Goal: Task Accomplishment & Management: Complete application form

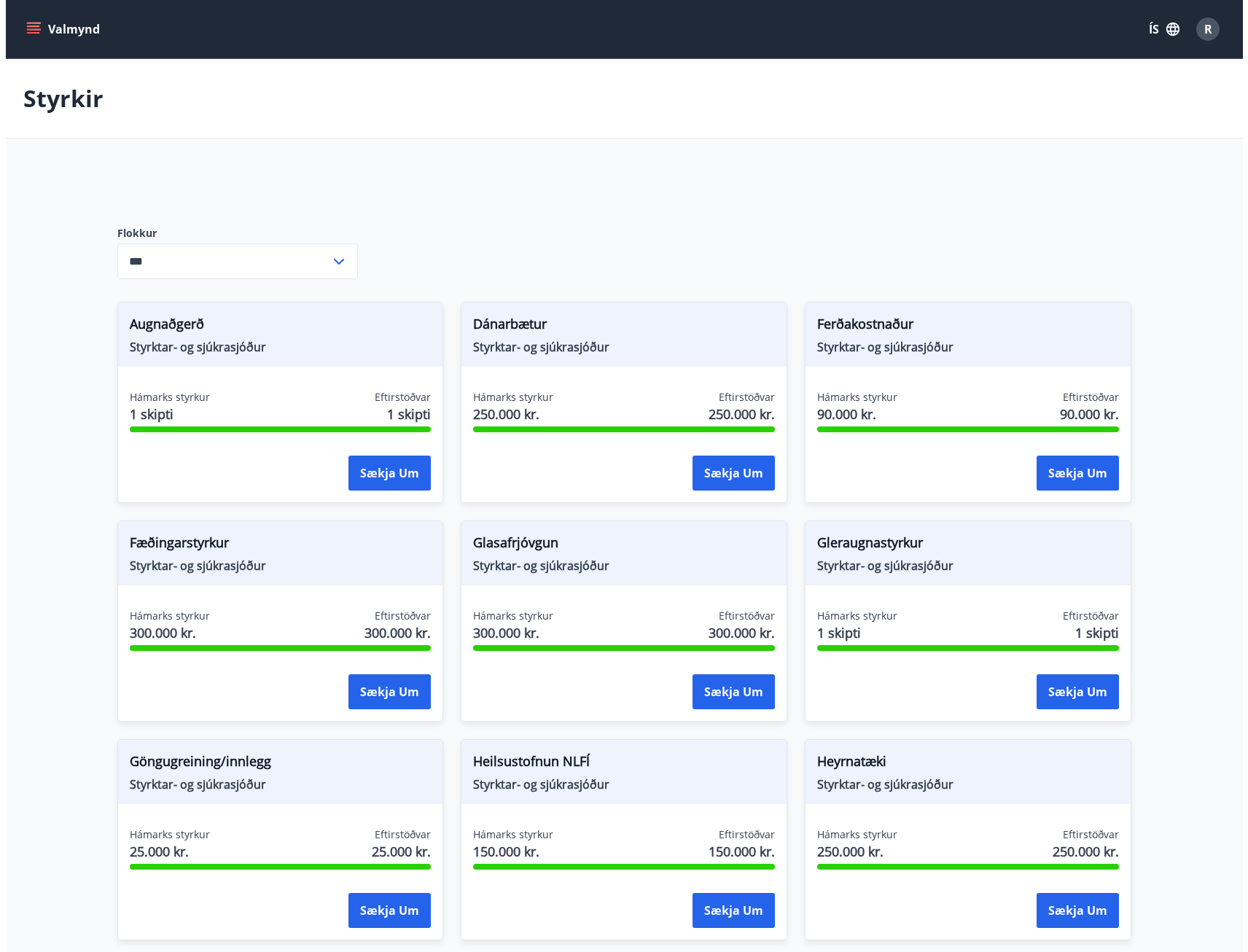
scroll to position [1003, 0]
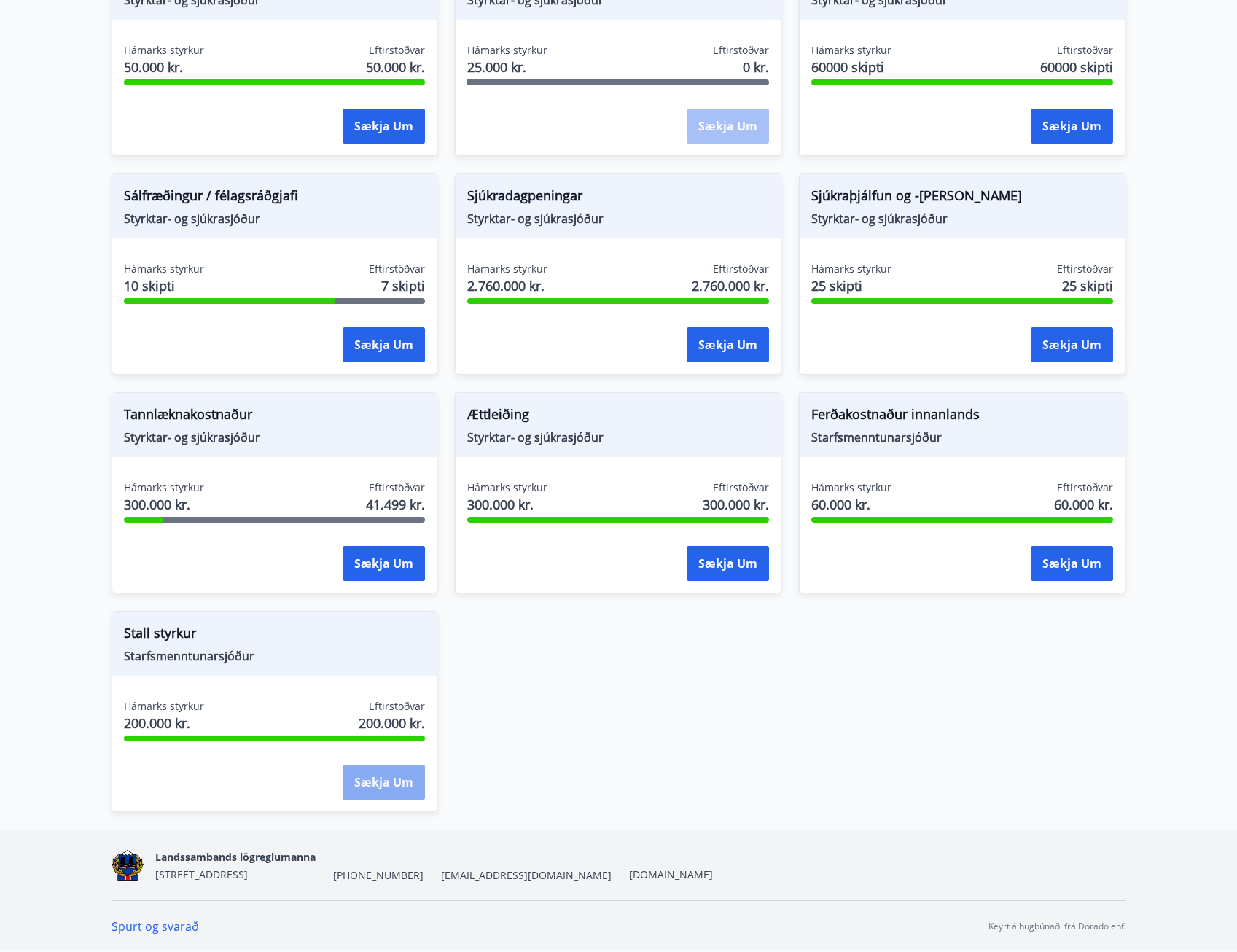
click at [367, 786] on button "Sækja um" at bounding box center [384, 782] width 82 height 35
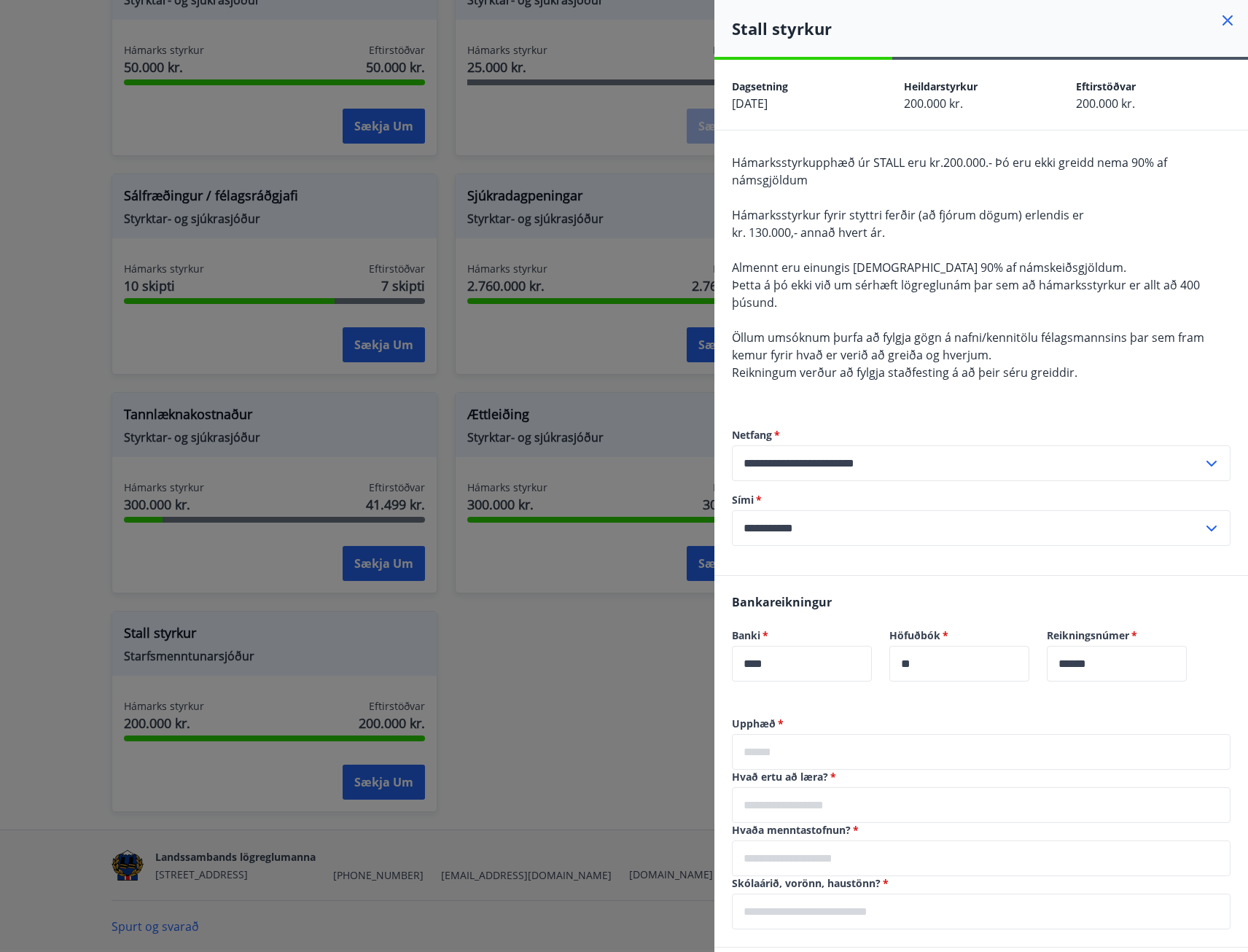
click at [954, 160] on span "Hámarksstyrkupphæð úr STALL eru kr.200.000.- Þó eru ekki greidd nema 90% af nám…" at bounding box center [949, 171] width 435 height 34
click at [1141, 164] on span "Hámarksstyrkupphæð úr STALL eru kr.200.000.- Þó eru ekki greidd nema 90% af nám…" at bounding box center [949, 171] width 435 height 34
click at [832, 174] on div "Hámarksstyrkupphæð úr STALL eru kr.200.000.- Þó eru ekki greidd nema 90% af nám…" at bounding box center [981, 276] width 499 height 245
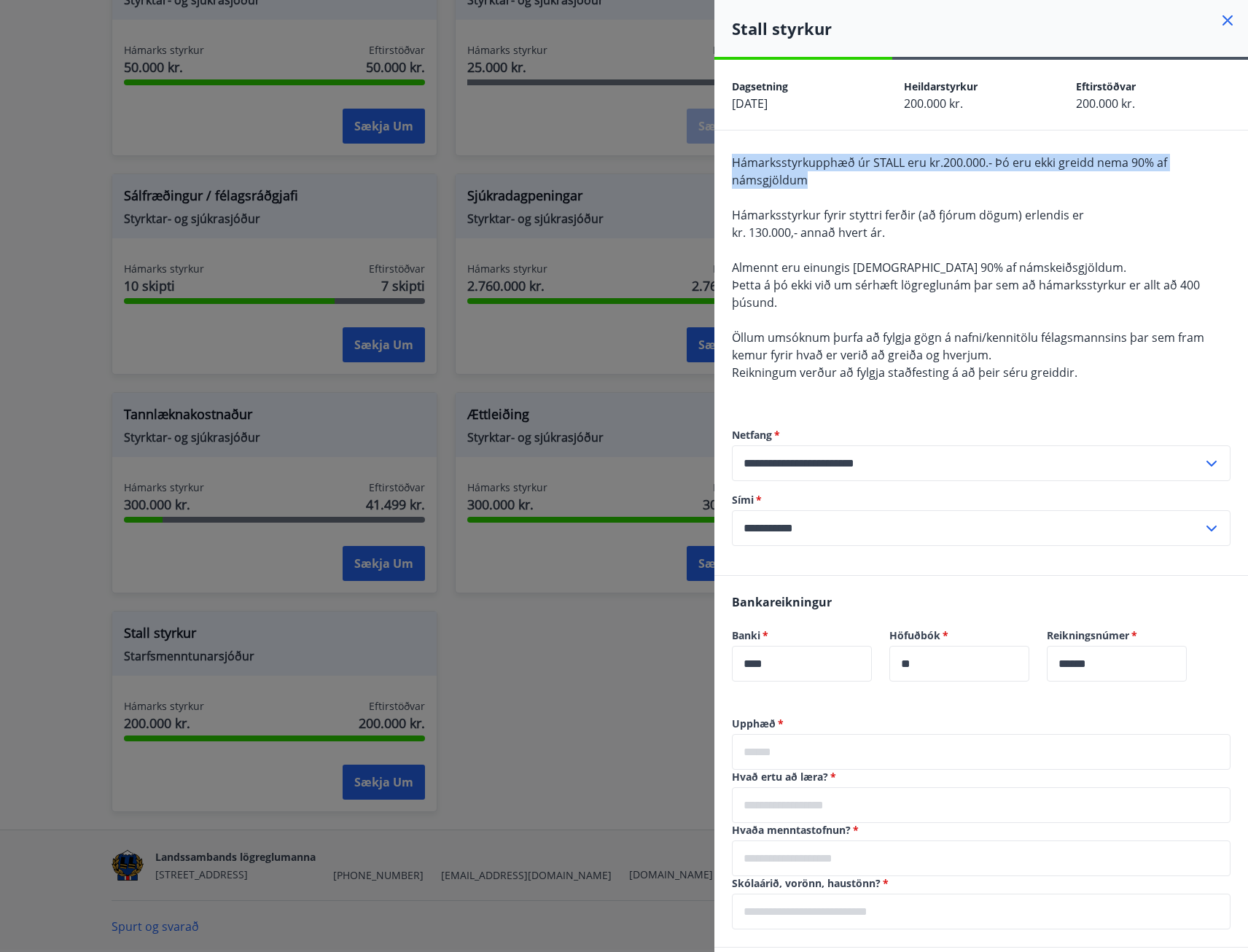
drag, startPoint x: 810, startPoint y: 177, endPoint x: 729, endPoint y: 163, distance: 82.2
click at [729, 163] on div "**********" at bounding box center [981, 353] width 533 height 444
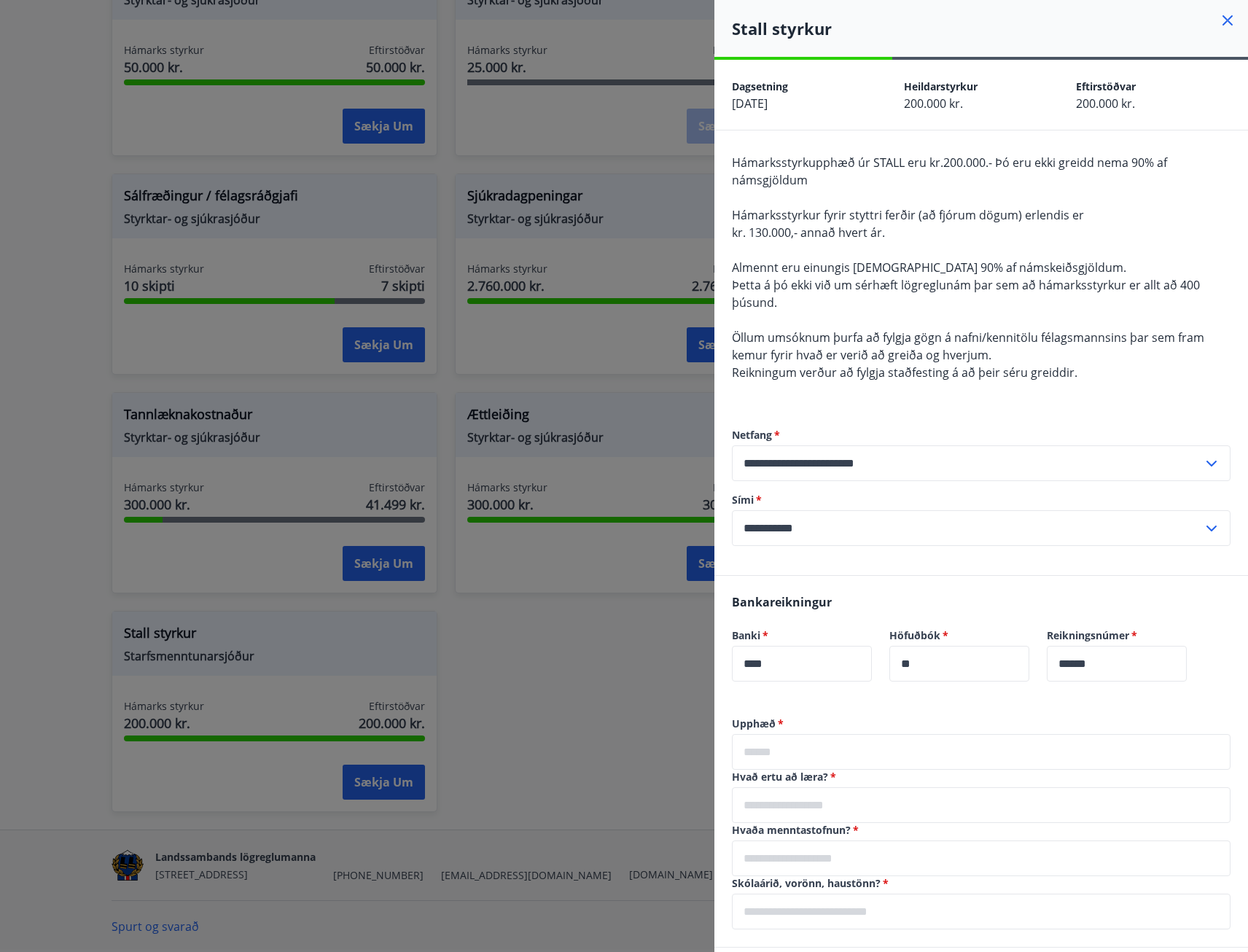
click at [938, 226] on div "Hámarksstyrkupphæð úr STALL eru kr.200.000.- Þó eru ekki greidd nema 90% af nám…" at bounding box center [981, 276] width 499 height 245
